Goal: Task Accomplishment & Management: Manage account settings

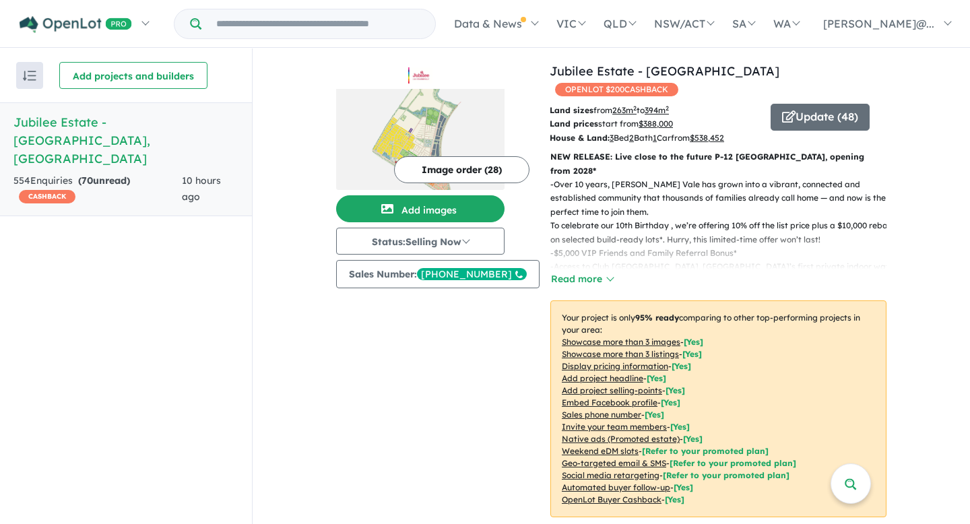
scroll to position [584, 0]
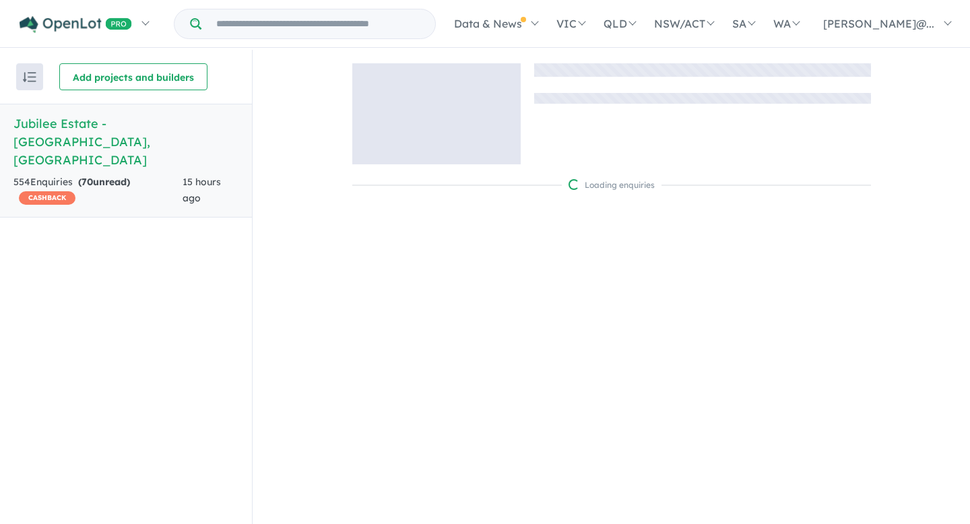
scroll to position [1, 0]
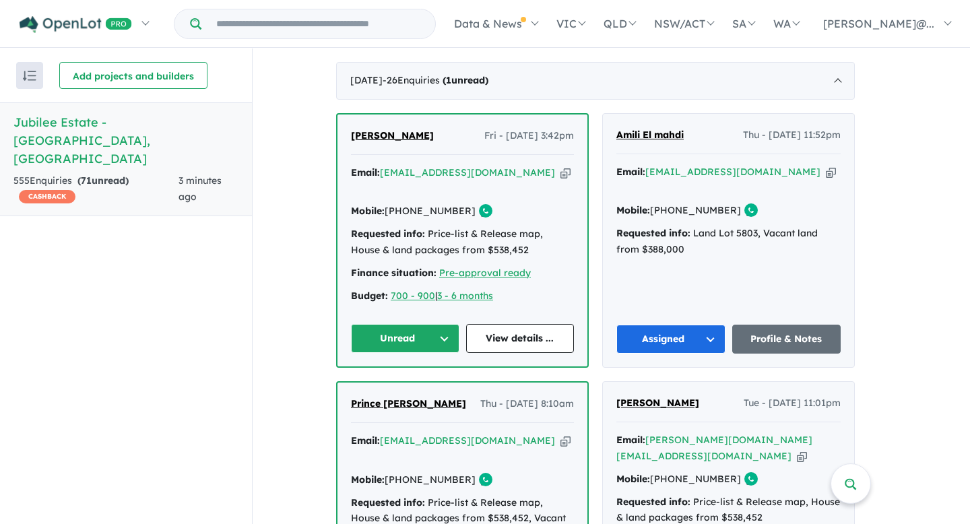
scroll to position [556, 0]
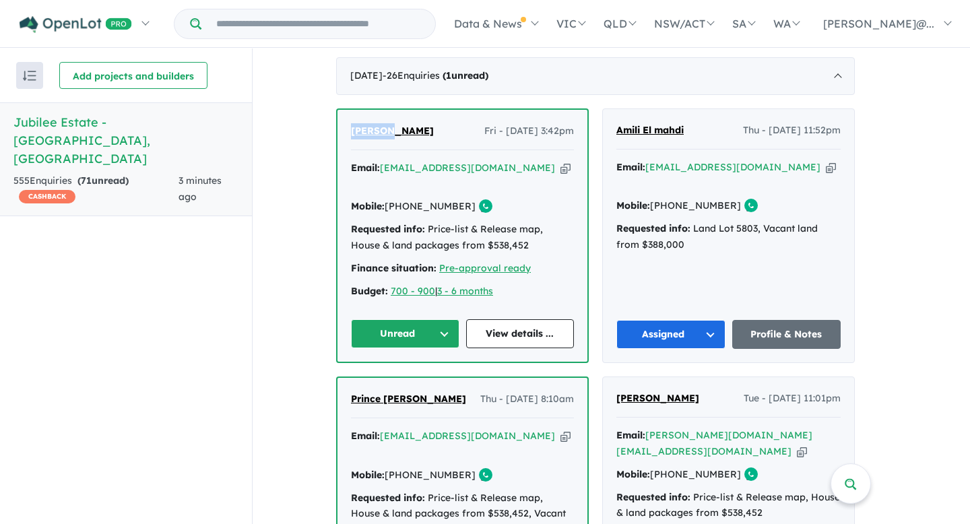
drag, startPoint x: 354, startPoint y: 126, endPoint x: 390, endPoint y: 125, distance: 35.1
click at [390, 125] on div "Pallavi Singh Fri - 22/08/2025, 3:42pm Email: pallavisingh822@gmail.com Copied!…" at bounding box center [463, 236] width 250 height 252
copy span "Pallavi"
drag, startPoint x: 423, startPoint y: 125, endPoint x: 391, endPoint y: 126, distance: 31.7
click at [391, 126] on div "Pallavi Singh Fri - 22/08/2025, 3:42pm" at bounding box center [462, 136] width 223 height 27
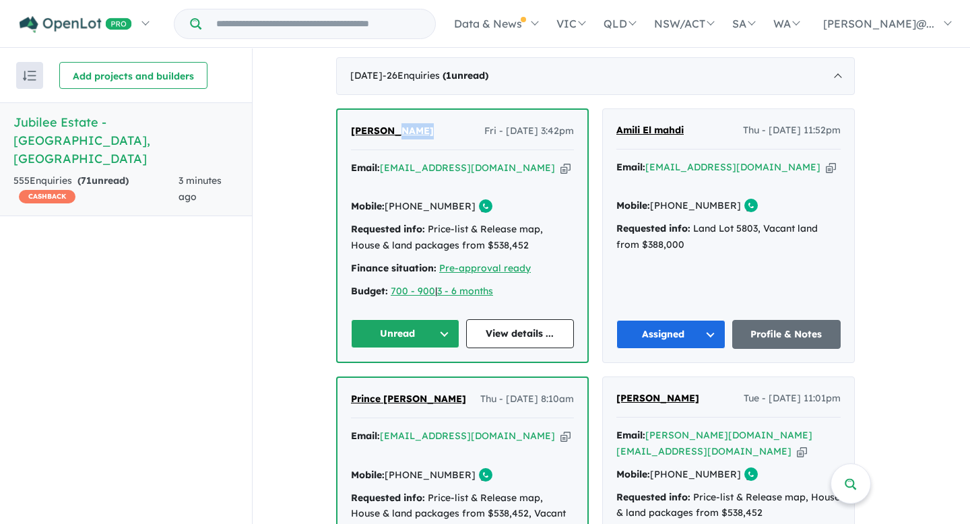
copy span "Singh"
click at [561, 163] on icon "button" at bounding box center [566, 168] width 10 height 14
copy span "Singh"
drag, startPoint x: 462, startPoint y: 185, endPoint x: 412, endPoint y: 189, distance: 50.0
click at [412, 200] on link "+61 416 873 195" at bounding box center [430, 206] width 91 height 12
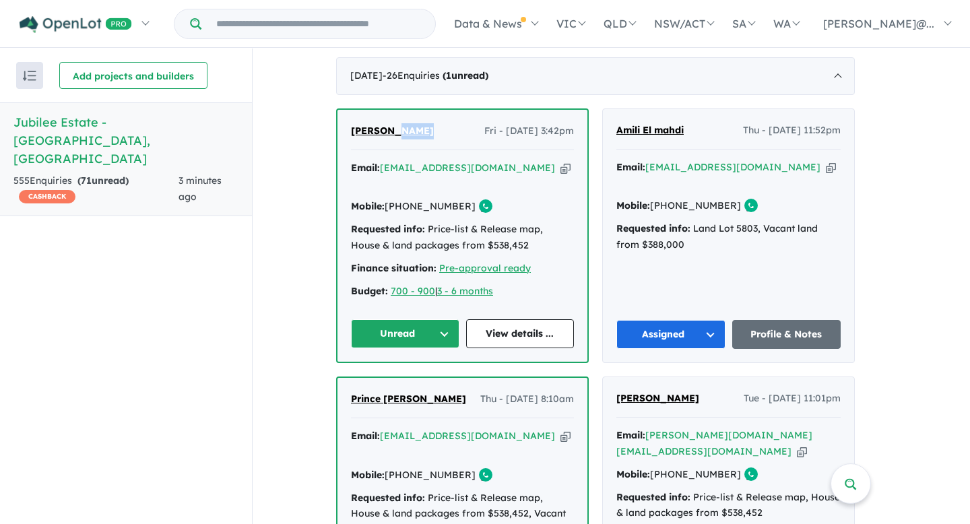
copy link "416 873 195"
click at [438, 319] on button "Unread" at bounding box center [405, 333] width 109 height 29
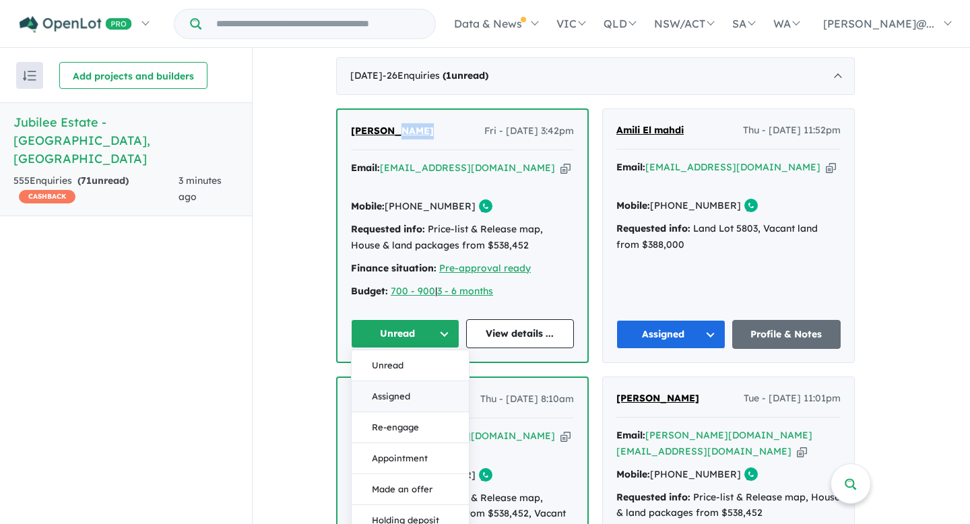
click at [421, 381] on button "Assigned" at bounding box center [410, 396] width 117 height 31
